Goal: Contribute content

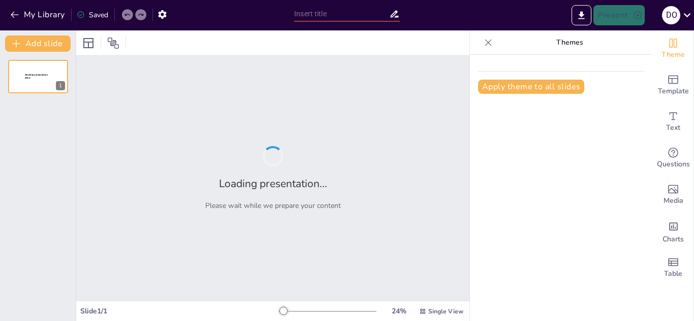
type input "imigração espanhola no [GEOGRAPHIC_DATA] e no [GEOGRAPHIC_DATA]"
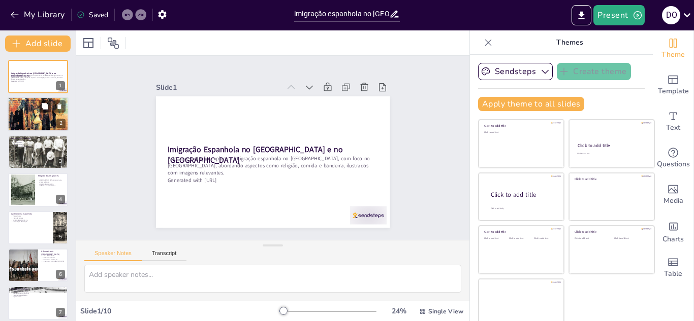
click at [30, 111] on div at bounding box center [38, 114] width 61 height 54
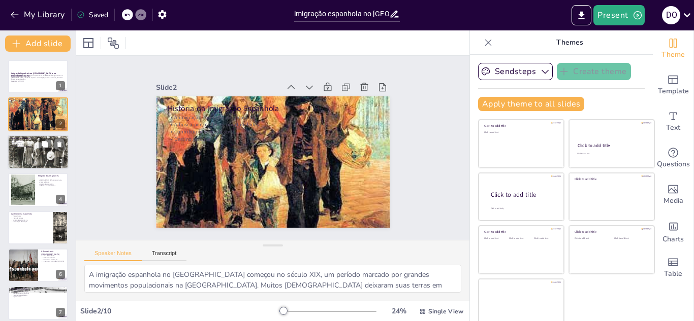
click at [30, 136] on div "Contribuições Culturais Tradições culturais Música e dança Celebrações locais I…" at bounding box center [38, 152] width 61 height 35
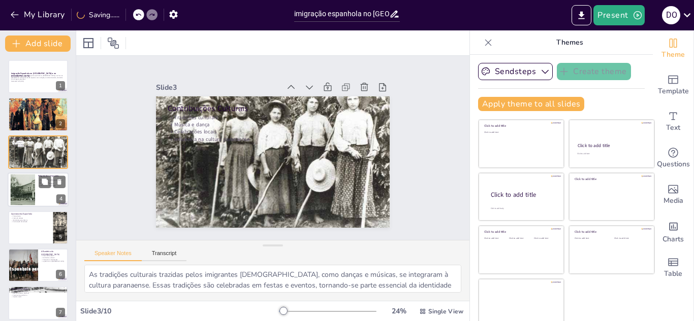
click at [32, 188] on div at bounding box center [23, 190] width 45 height 31
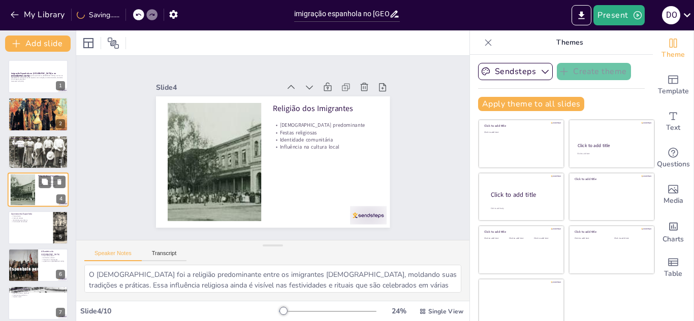
scroll to position [4, 0]
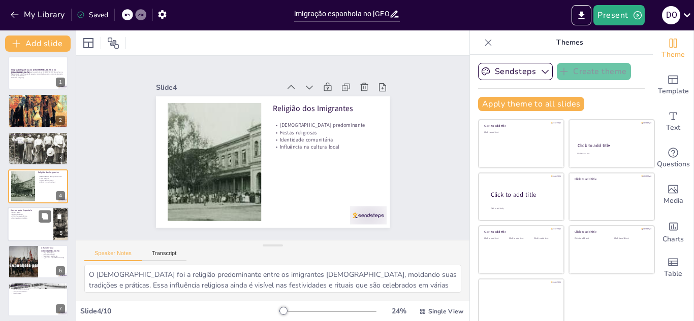
click at [32, 218] on p "Continuação da tradição" at bounding box center [31, 218] width 40 height 2
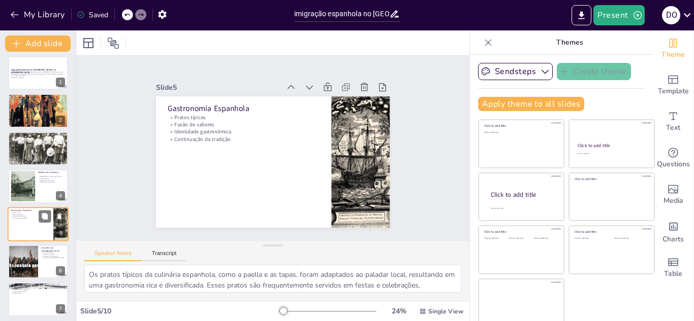
scroll to position [41, 0]
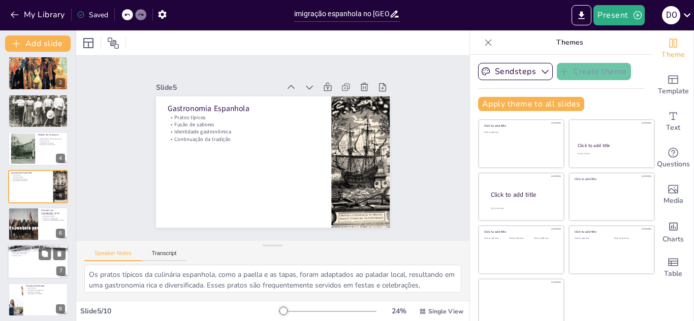
click at [33, 247] on p "Impacto Econômico" at bounding box center [38, 248] width 55 height 3
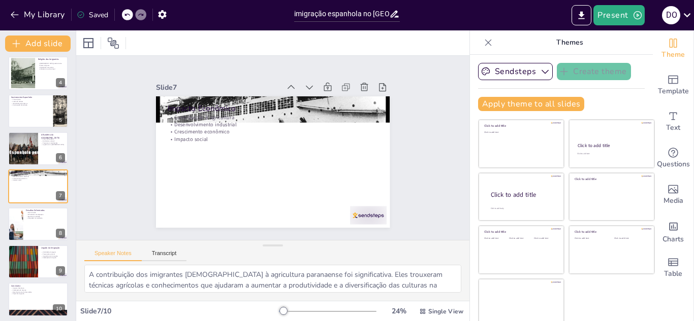
scroll to position [120, 0]
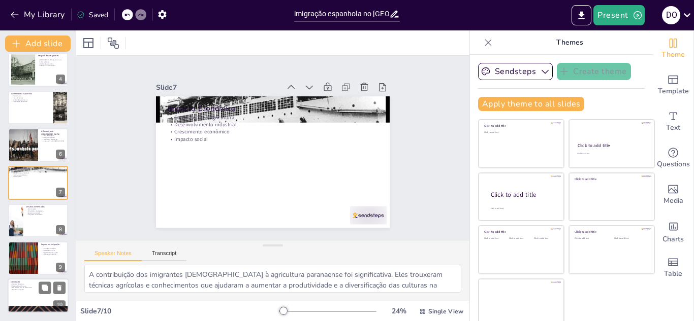
click at [29, 297] on div at bounding box center [38, 296] width 61 height 35
type textarea "O impacto duradouro da imigração [DEMOGRAPHIC_DATA] é um testemunho da contribu…"
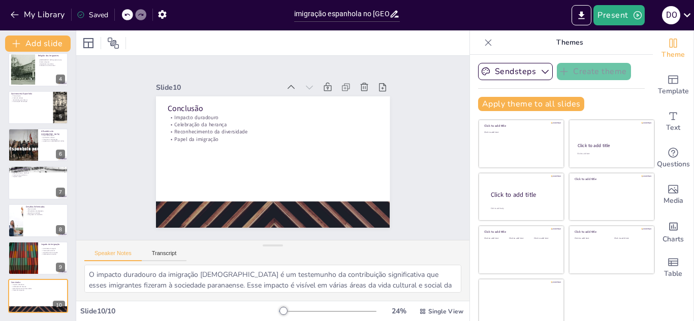
scroll to position [0, 0]
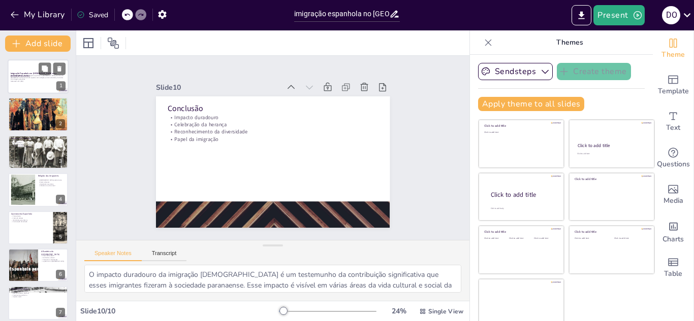
click at [45, 77] on p "Esta apresentação explora a imigração espanhola no [GEOGRAPHIC_DATA], com foco …" at bounding box center [38, 78] width 55 height 6
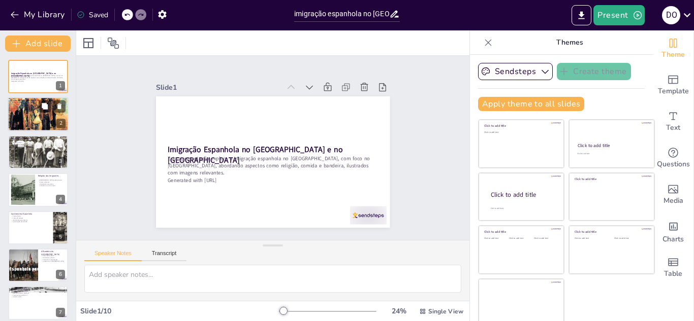
click at [33, 118] on div at bounding box center [38, 114] width 61 height 54
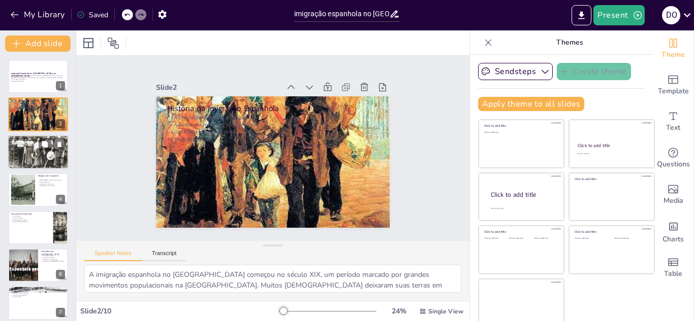
click at [33, 145] on p "Influência na cultura paranaense" at bounding box center [38, 146] width 55 height 2
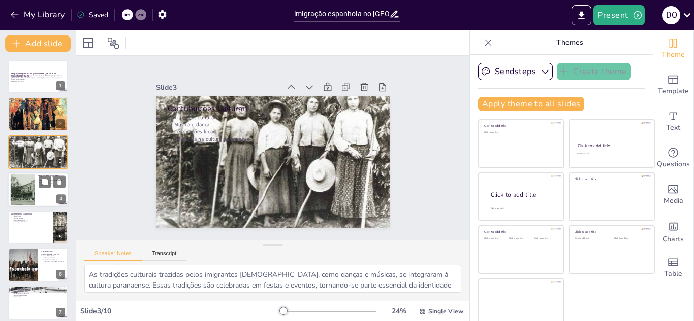
click at [29, 192] on div at bounding box center [23, 190] width 45 height 31
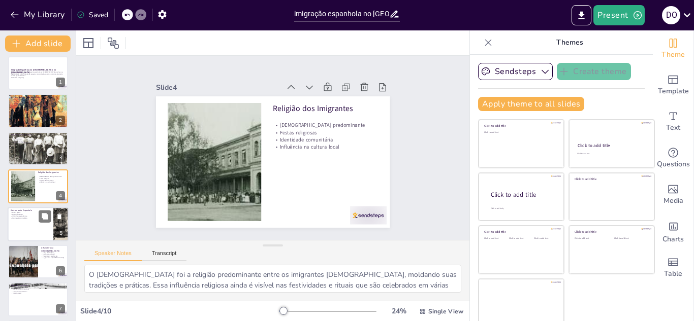
click at [23, 216] on p "Identidade gastronômica" at bounding box center [31, 216] width 40 height 2
type textarea "Os pratos típicos da culinária espanhola, como a paella e as tapas, foram adapt…"
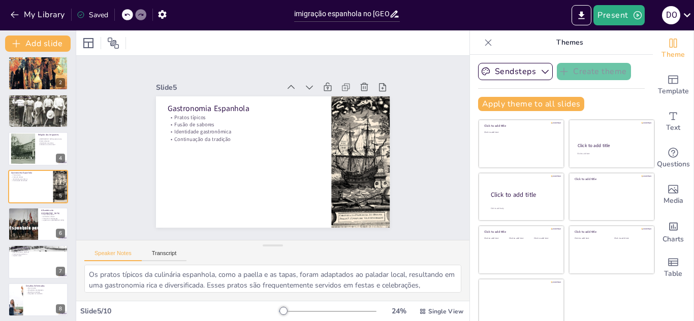
scroll to position [6, 0]
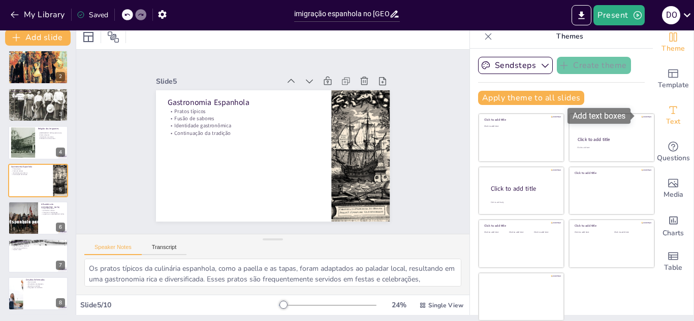
click at [664, 109] on div "Text" at bounding box center [673, 116] width 41 height 37
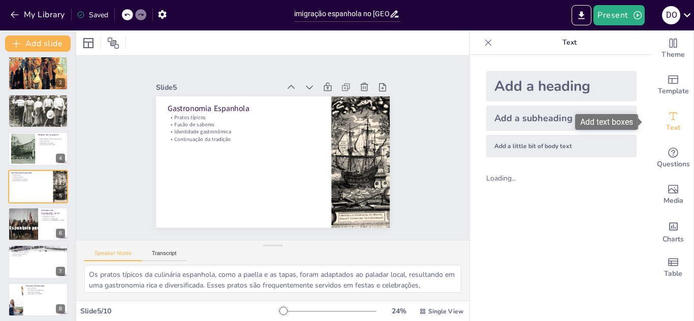
scroll to position [0, 0]
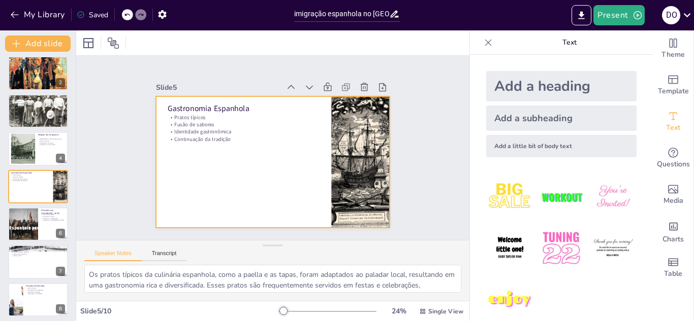
click at [299, 147] on div at bounding box center [273, 162] width 234 height 132
click at [227, 141] on div at bounding box center [270, 161] width 256 height 177
click at [15, 17] on icon "button" at bounding box center [15, 15] width 10 height 10
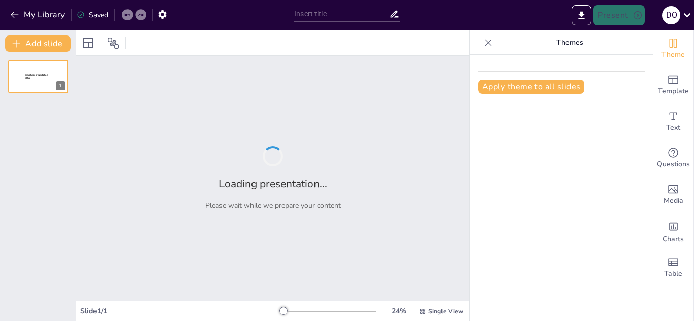
type input "imigração espanhola no [GEOGRAPHIC_DATA] e no [GEOGRAPHIC_DATA]"
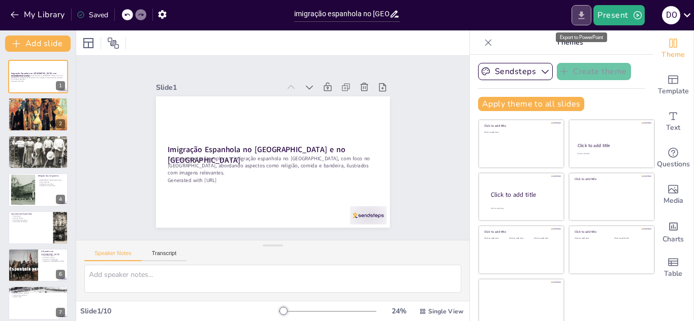
click at [579, 22] on button "Export to PowerPoint" at bounding box center [581, 15] width 20 height 20
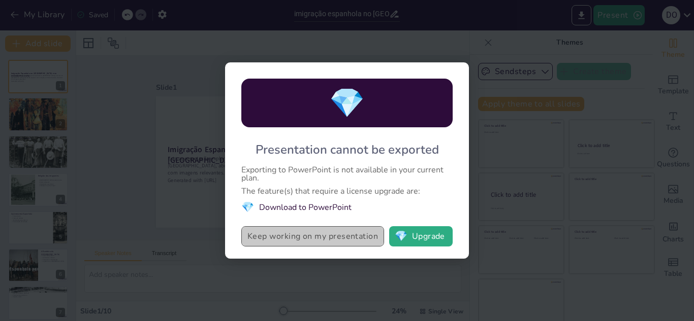
click at [330, 243] on button "Keep working on my presentation" at bounding box center [312, 237] width 143 height 20
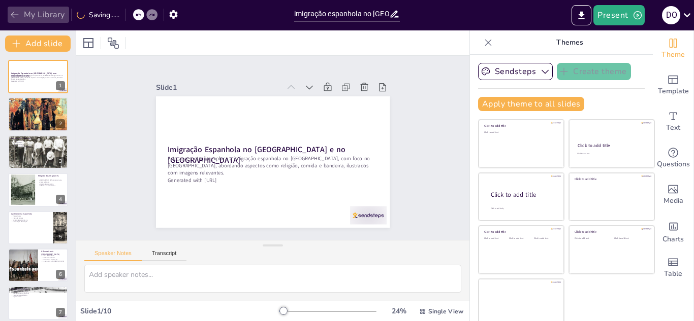
click at [29, 18] on button "My Library" at bounding box center [38, 15] width 61 height 16
